Goal: Task Accomplishment & Management: Use online tool/utility

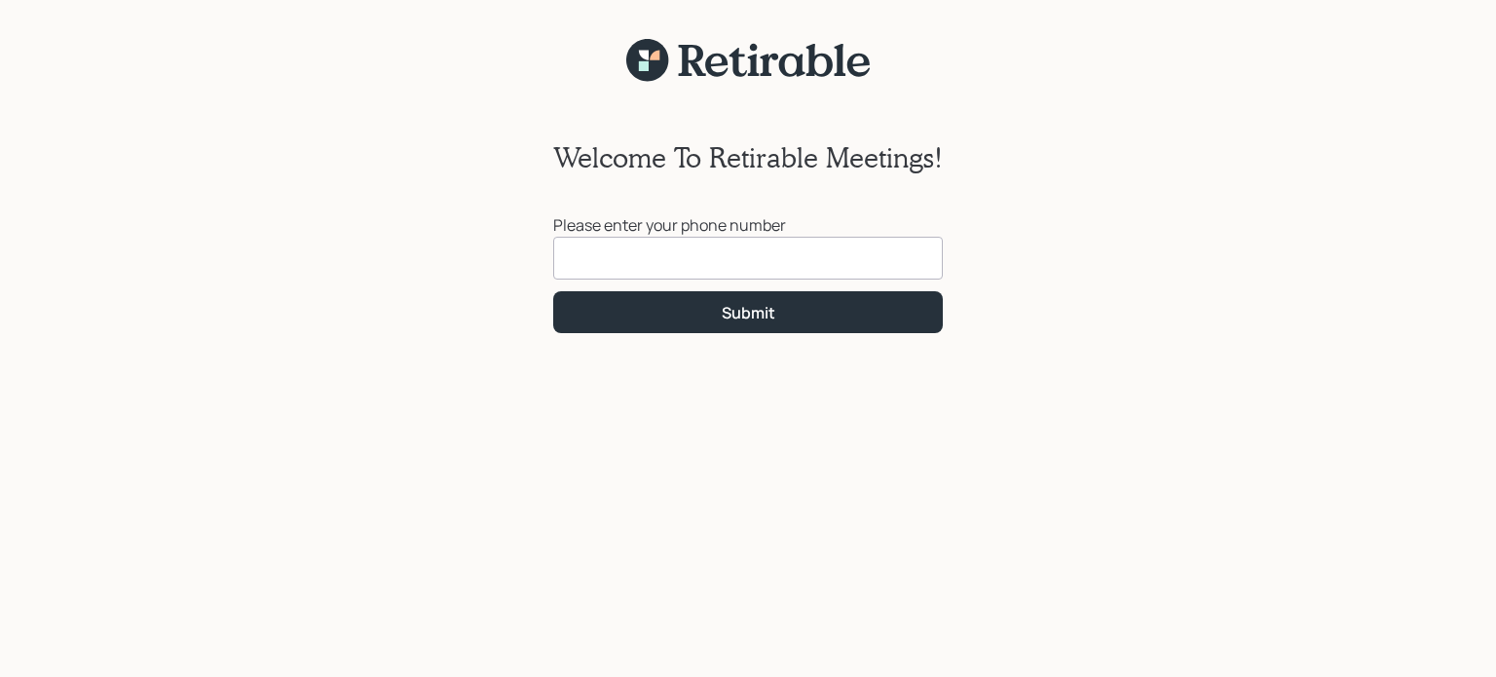
click at [655, 254] on input at bounding box center [748, 258] width 390 height 43
type input "[PHONE_NUMBER]"
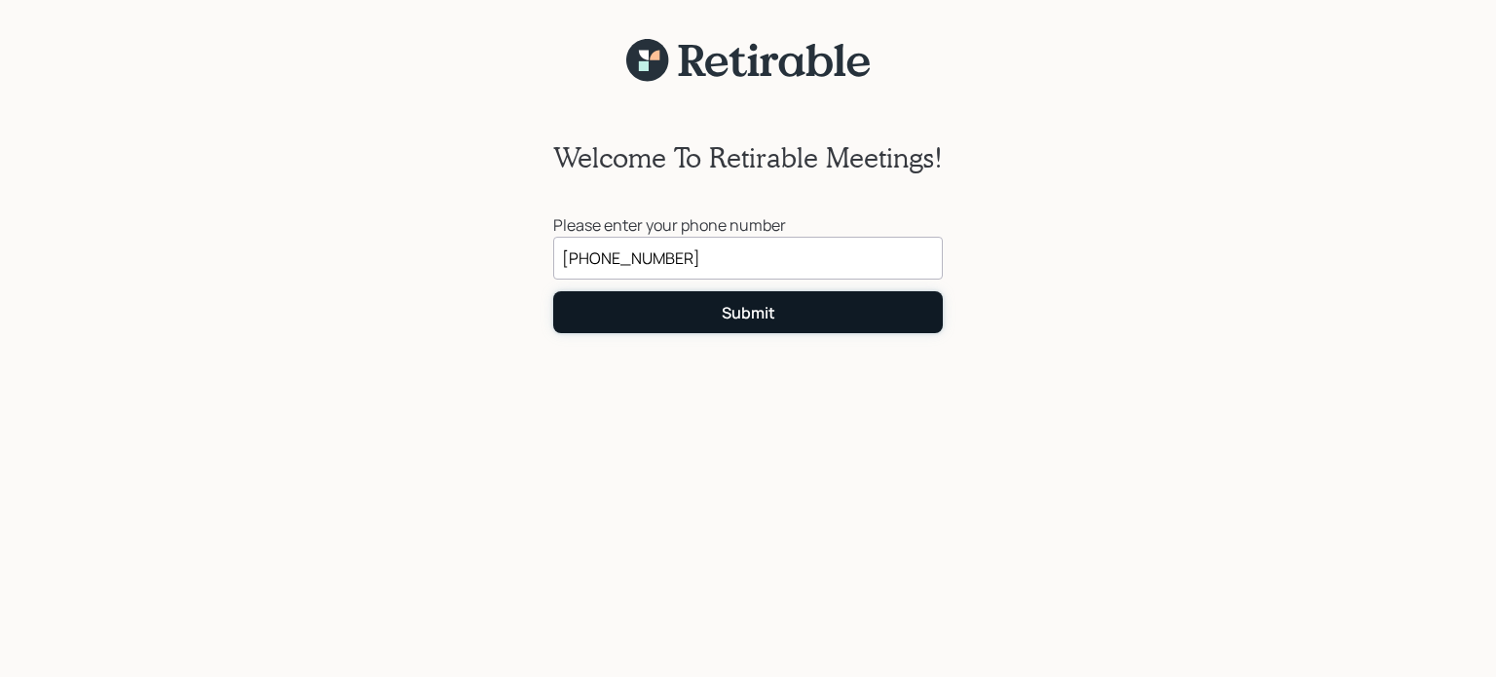
click at [747, 314] on div "Submit" at bounding box center [749, 312] width 54 height 21
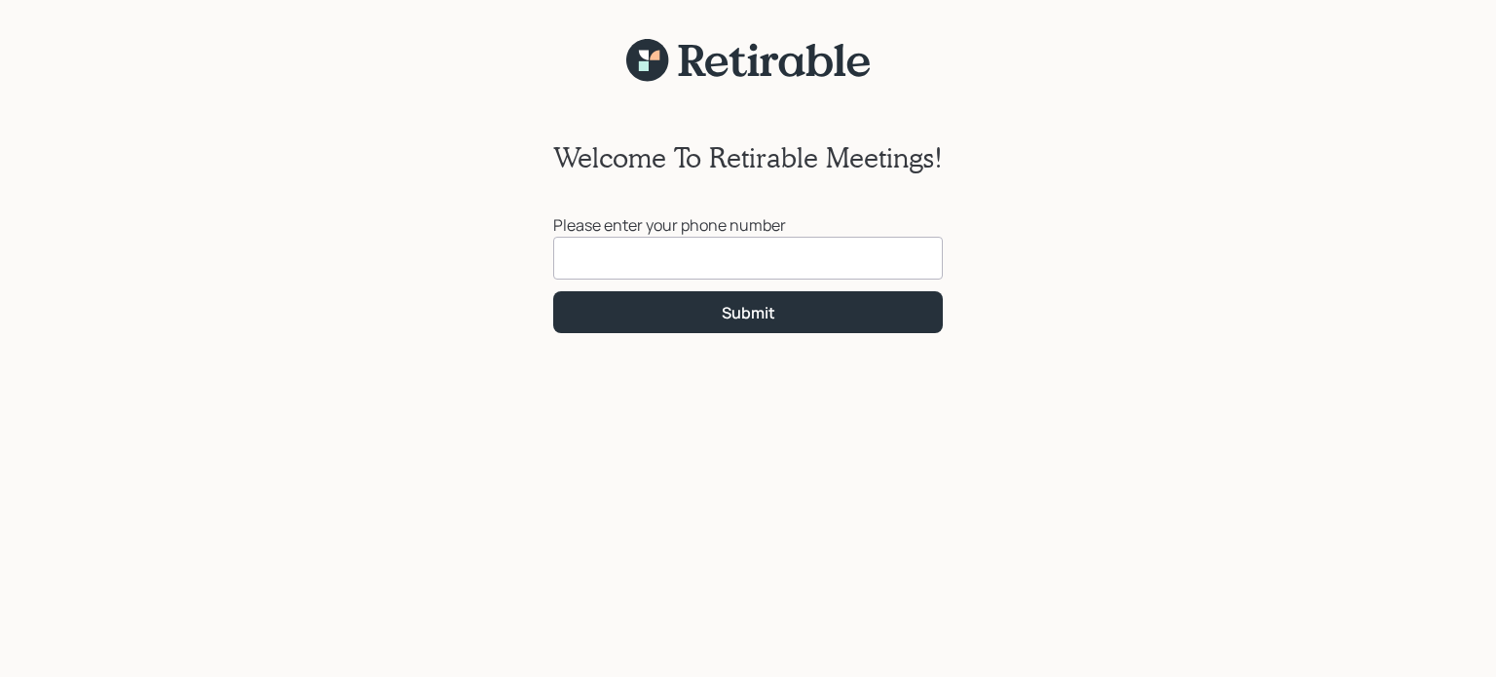
click at [567, 248] on input at bounding box center [748, 258] width 390 height 43
type input "[PHONE_NUMBER]"
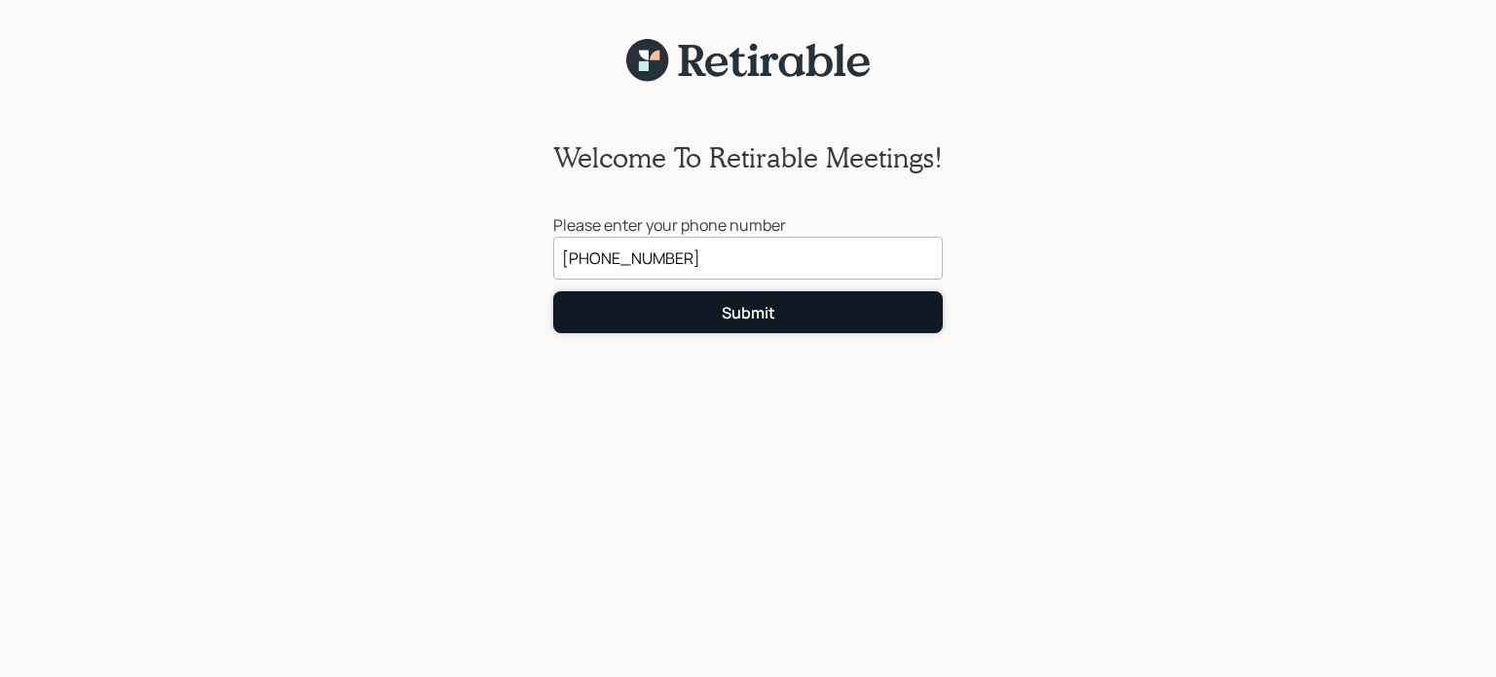
click at [761, 312] on div "Submit" at bounding box center [749, 312] width 54 height 21
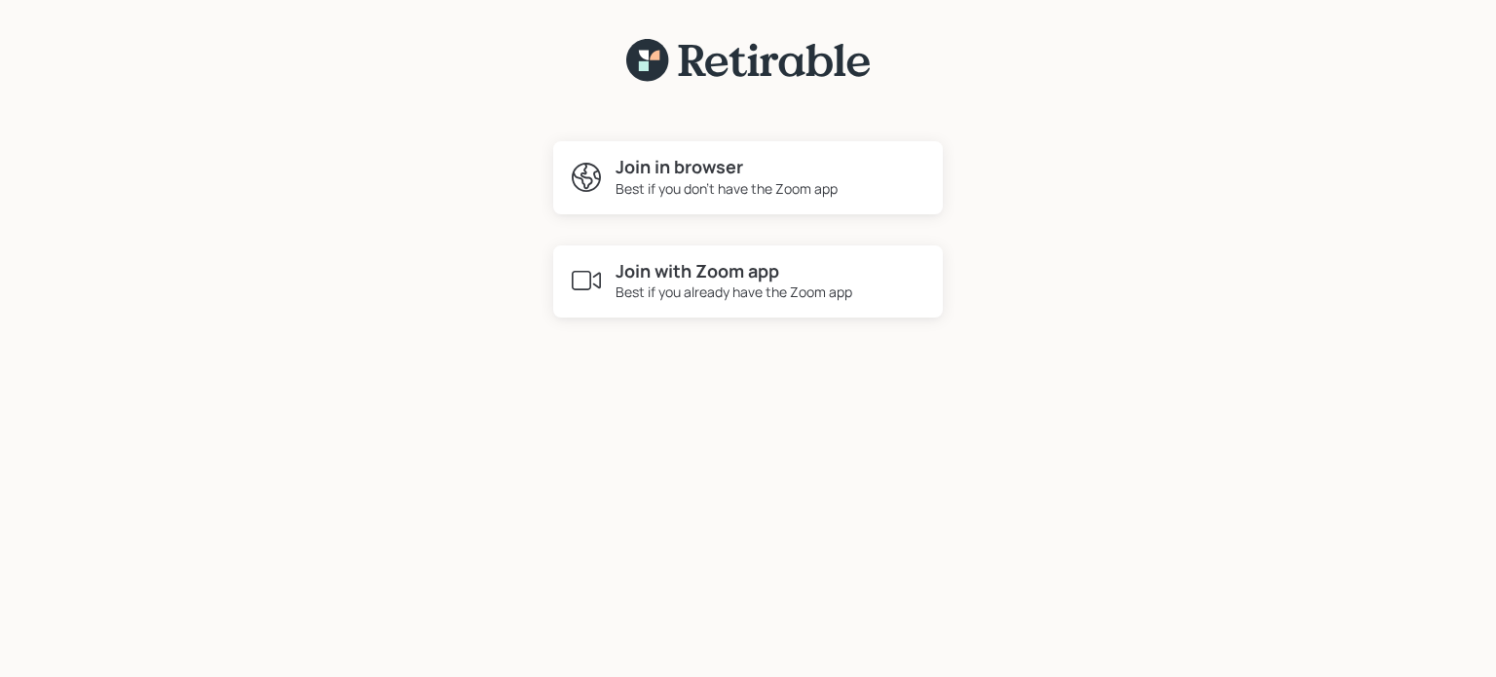
click at [670, 274] on h4 "Join with Zoom app" at bounding box center [734, 271] width 237 height 21
